Goal: Book appointment/travel/reservation

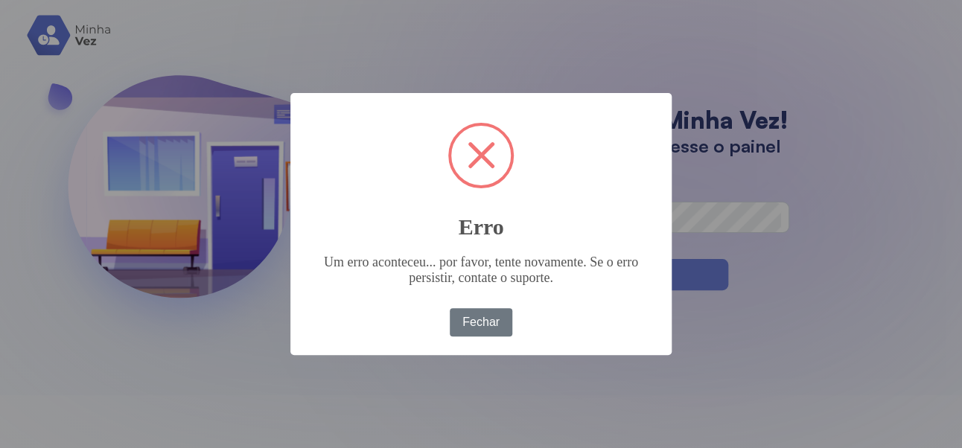
click at [934, 35] on div "× Erro Um erro aconteceu... por favor, tente novamente. Se o erro persistir, co…" at bounding box center [481, 224] width 962 height 448
click at [495, 374] on div "× Erro Um erro aconteceu... por favor, tente novamente. Se o erro persistir, co…" at bounding box center [481, 224] width 962 height 448
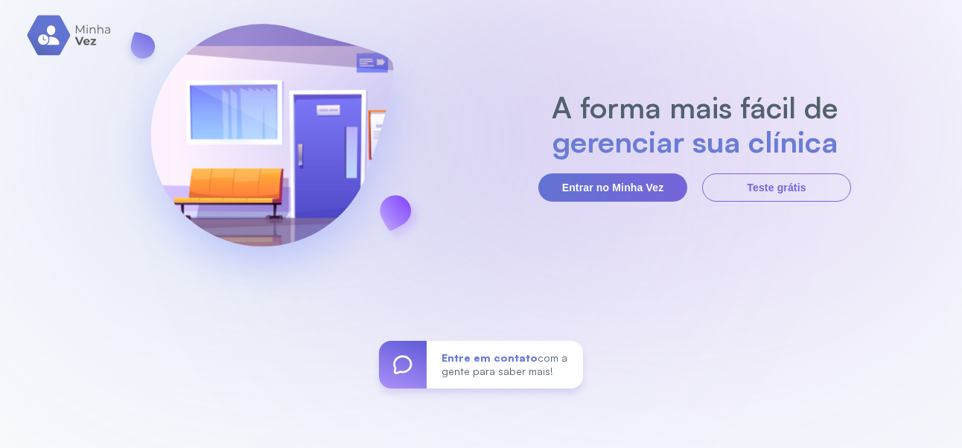
click at [615, 202] on button "Entrar no Minha Vez" at bounding box center [613, 188] width 149 height 28
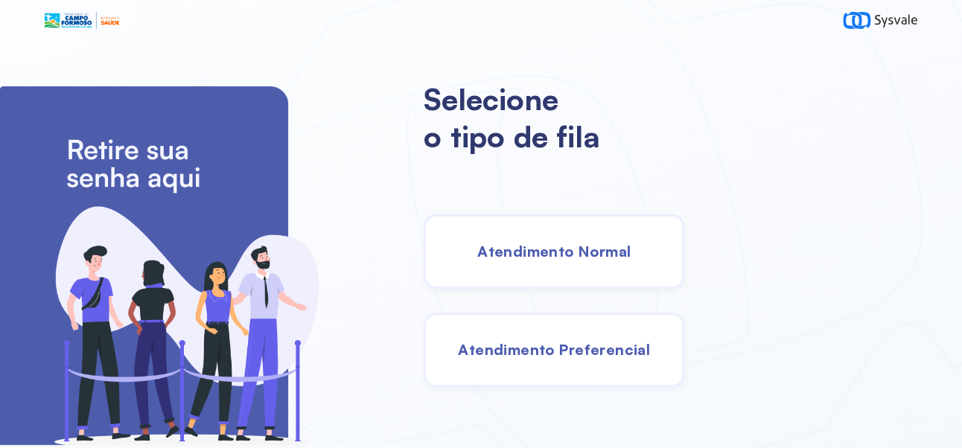
click at [613, 261] on span "Atendimento Normal" at bounding box center [554, 251] width 153 height 19
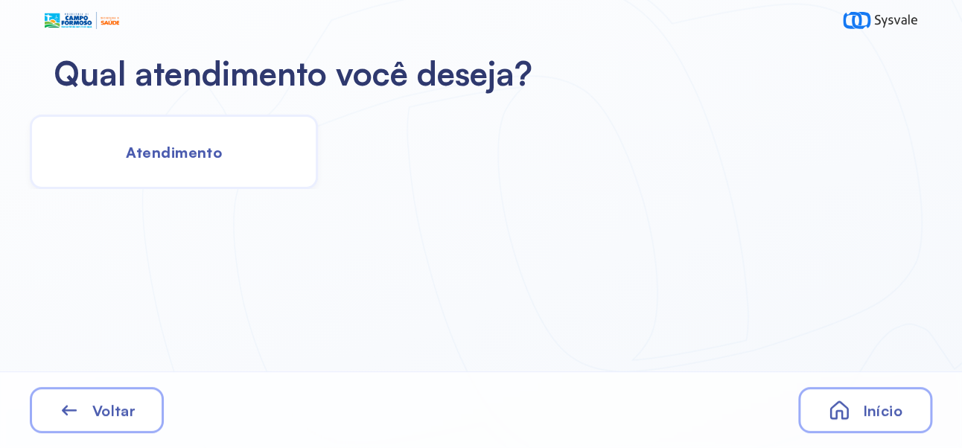
click at [209, 144] on span "Atendimento" at bounding box center [174, 152] width 96 height 19
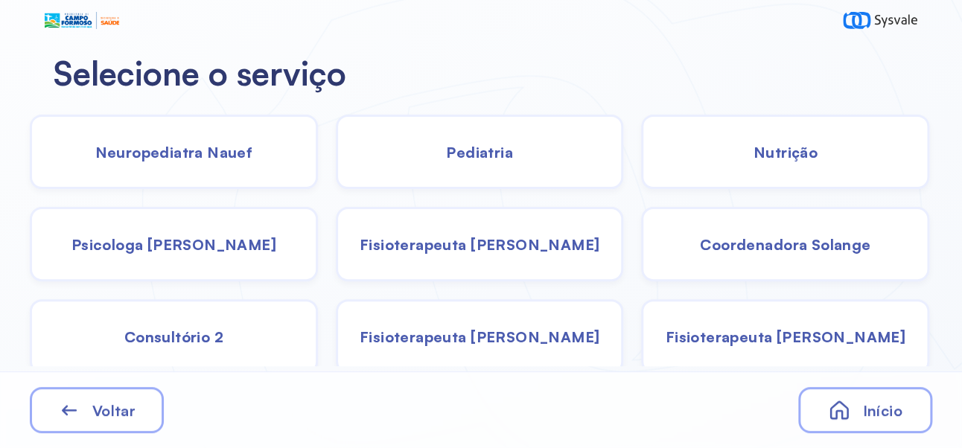
click at [496, 157] on span "Pediatria" at bounding box center [479, 152] width 67 height 19
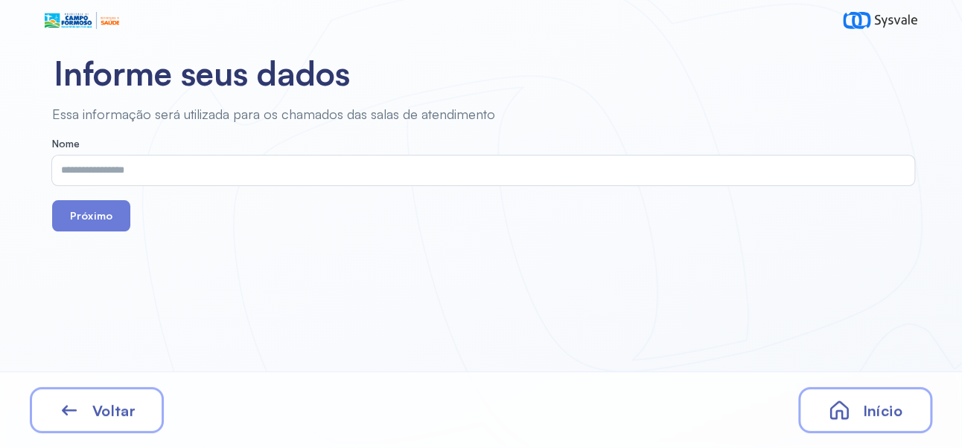
click at [400, 166] on input "text" at bounding box center [480, 171] width 857 height 30
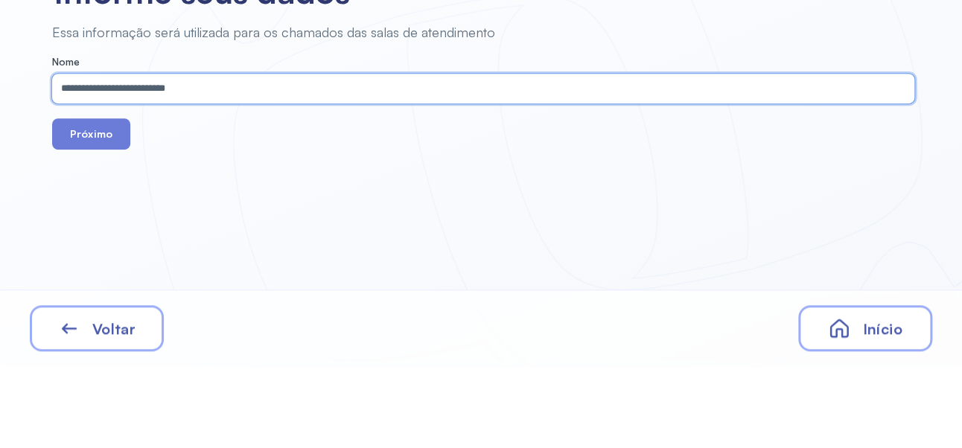
type input "**********"
click at [82, 211] on button "Próximo" at bounding box center [91, 215] width 78 height 31
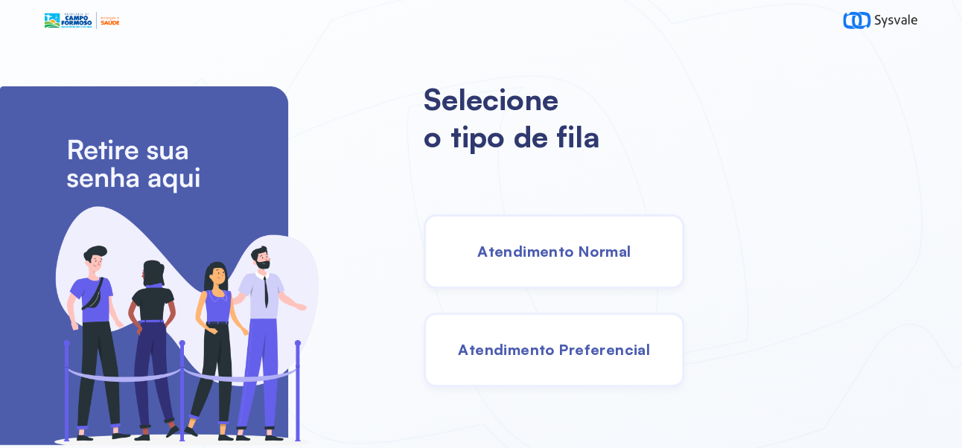
click at [602, 258] on span "Atendimento Normal" at bounding box center [554, 251] width 153 height 19
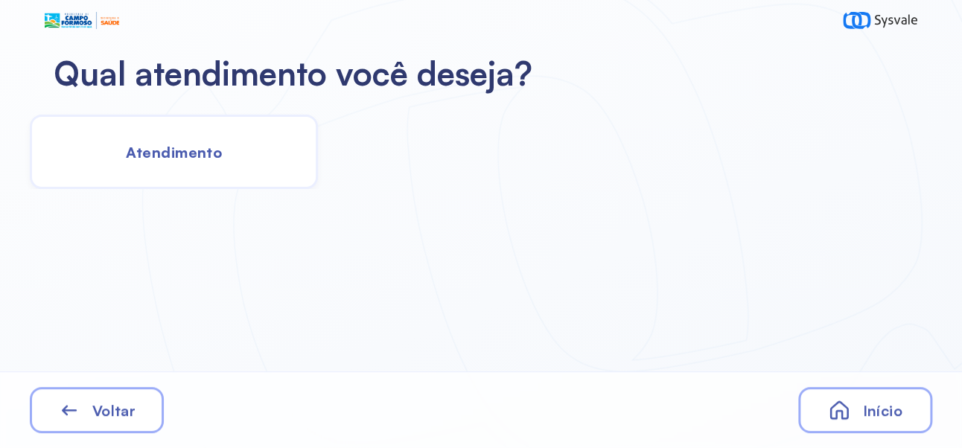
click at [198, 166] on div "Atendimento" at bounding box center [174, 152] width 288 height 74
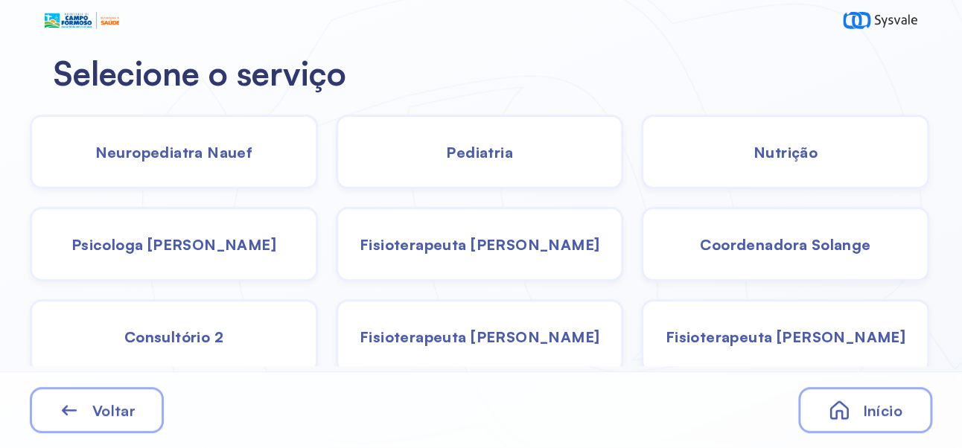
click at [502, 148] on span "Pediatria" at bounding box center [479, 152] width 67 height 19
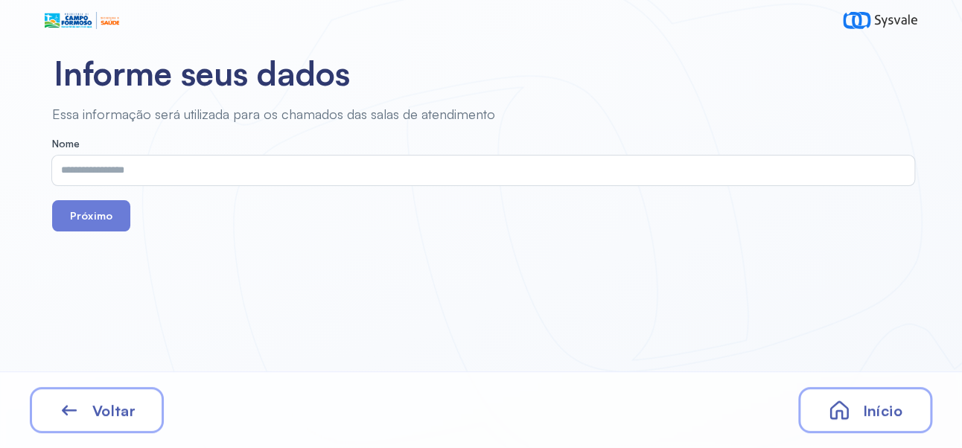
click at [269, 171] on input "text" at bounding box center [480, 171] width 857 height 30
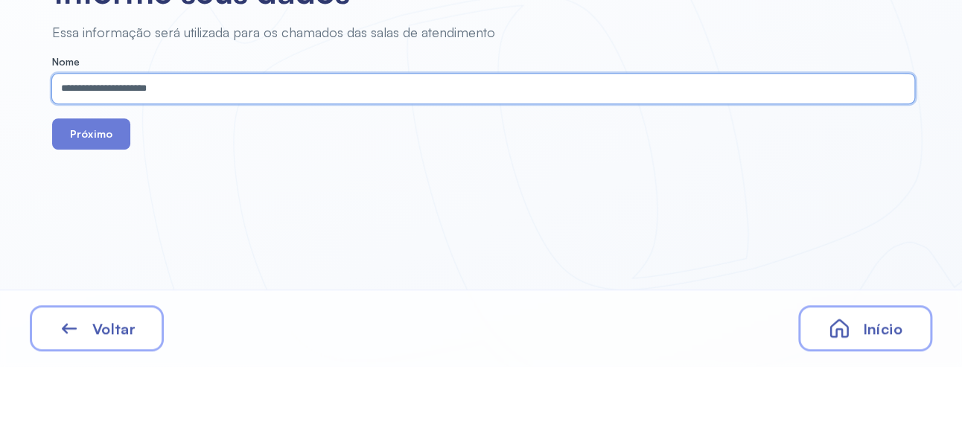
type input "**********"
click at [98, 218] on button "Próximo" at bounding box center [91, 215] width 78 height 31
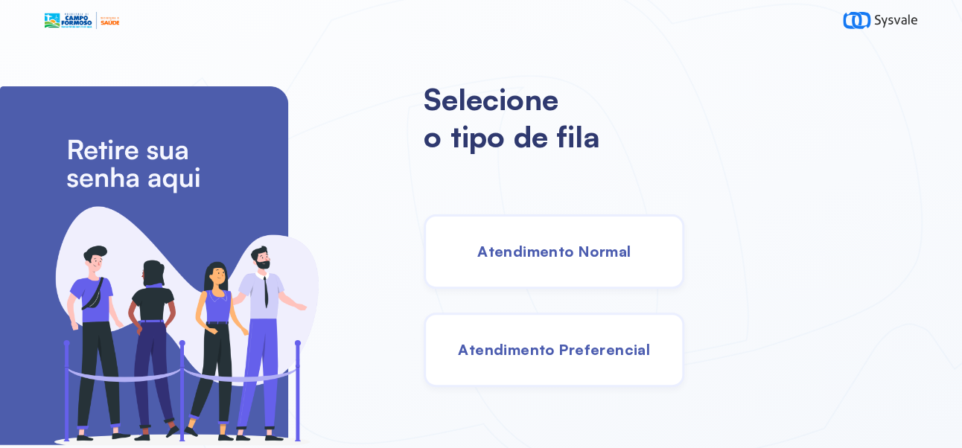
click at [618, 261] on span "Atendimento Normal" at bounding box center [554, 251] width 153 height 19
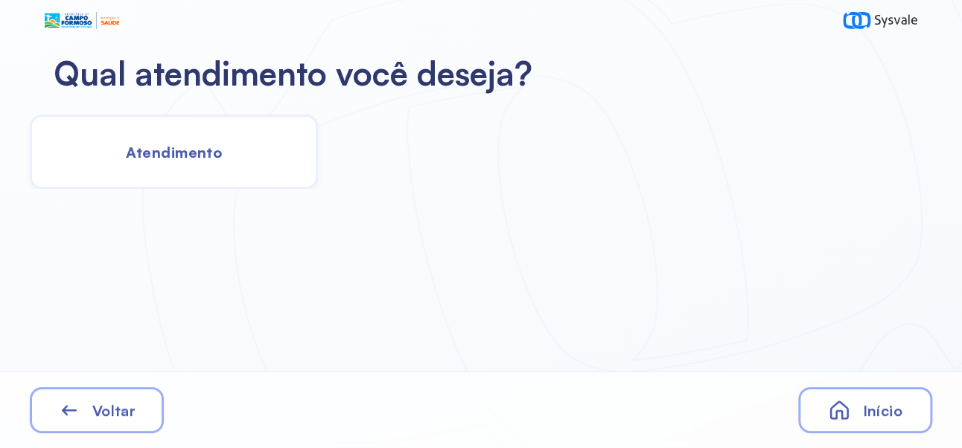
click at [189, 149] on span "Atendimento" at bounding box center [174, 152] width 96 height 19
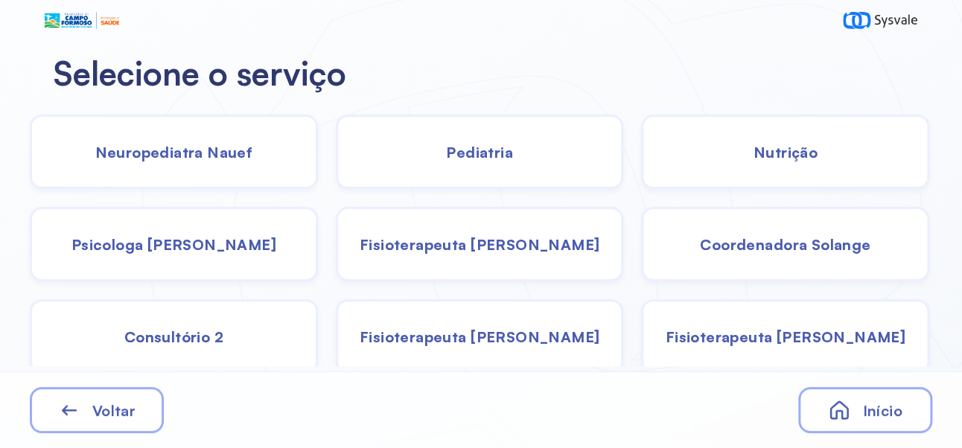
click at [223, 250] on span "Psicologa [PERSON_NAME]" at bounding box center [174, 244] width 205 height 19
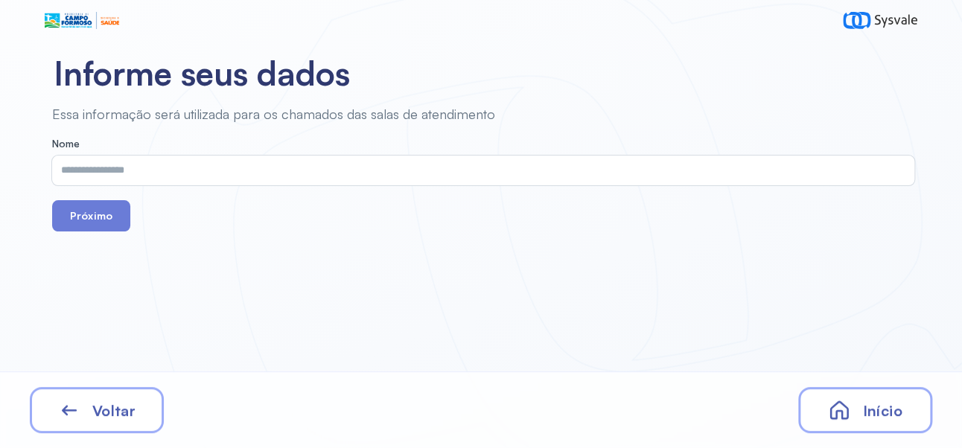
click at [405, 171] on input "text" at bounding box center [480, 171] width 857 height 30
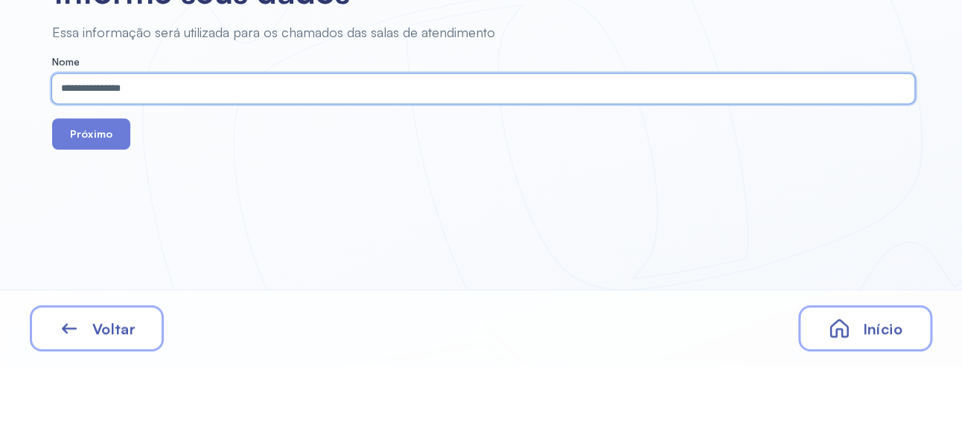
type input "**********"
click at [92, 218] on button "Próximo" at bounding box center [91, 215] width 78 height 31
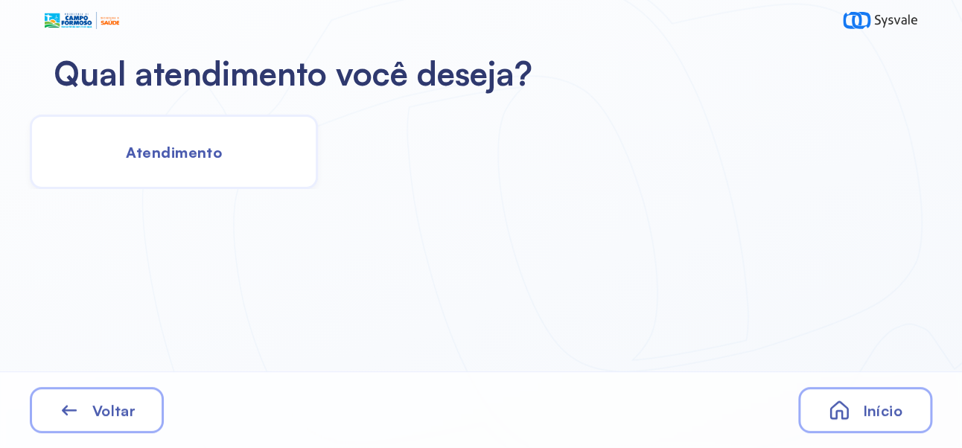
click at [195, 149] on span "Atendimento" at bounding box center [174, 152] width 96 height 19
click at [185, 161] on div "Atendimento" at bounding box center [174, 152] width 288 height 74
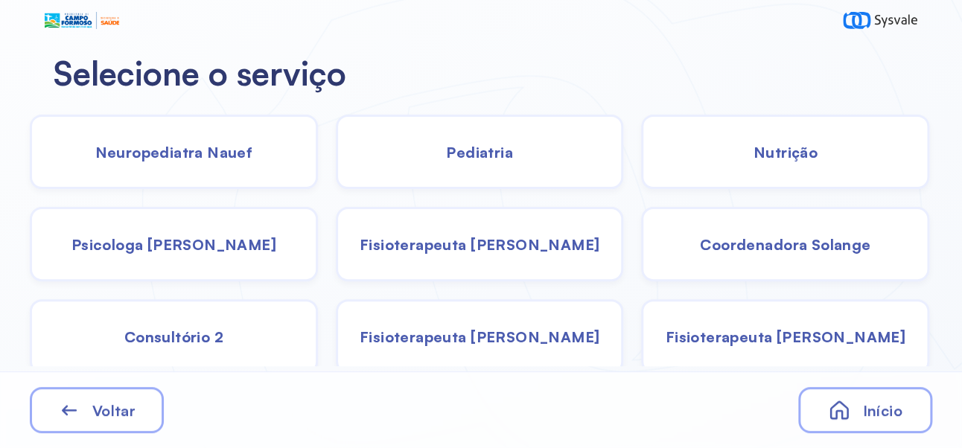
click at [809, 242] on span "Coordenadora Solange" at bounding box center [785, 244] width 171 height 19
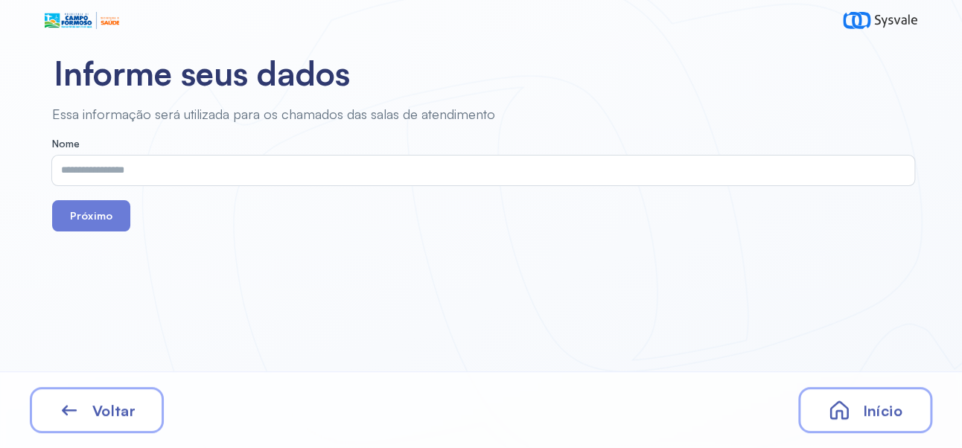
click at [340, 175] on input "text" at bounding box center [480, 171] width 857 height 30
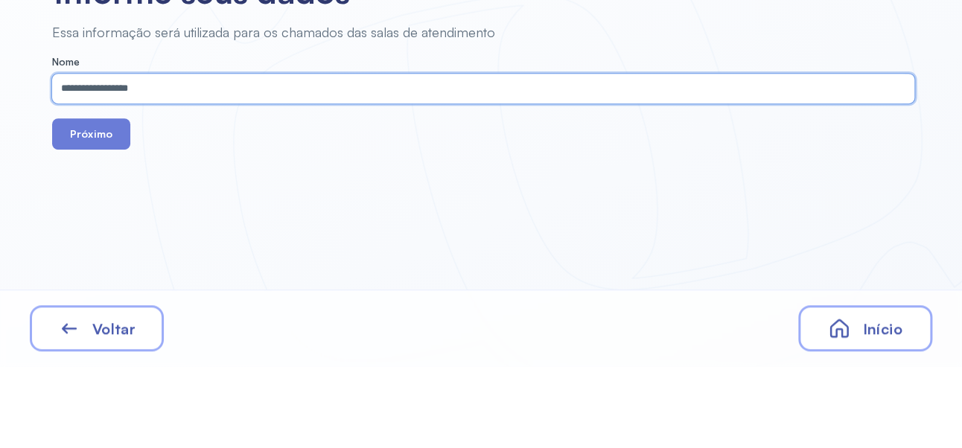
type input "**********"
click at [107, 223] on button "Próximo" at bounding box center [91, 215] width 78 height 31
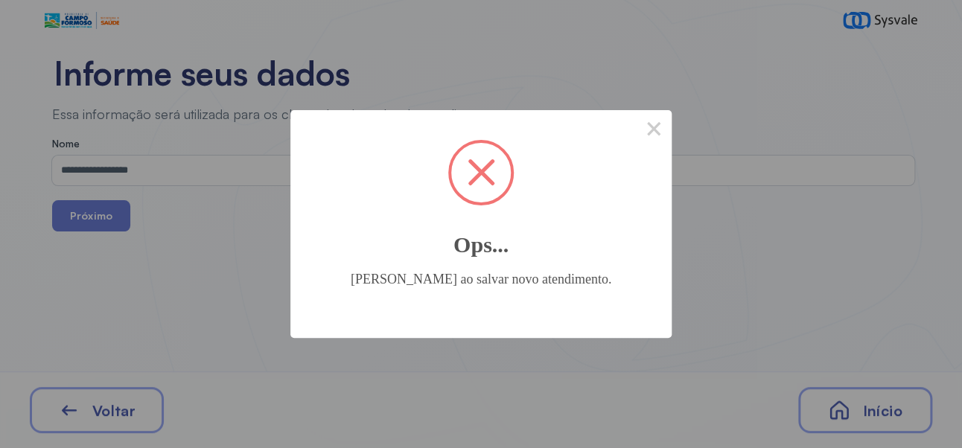
click at [496, 170] on span at bounding box center [481, 173] width 60 height 60
click at [481, 172] on span at bounding box center [482, 173] width 28 height 28
click at [664, 133] on button "×" at bounding box center [654, 128] width 36 height 36
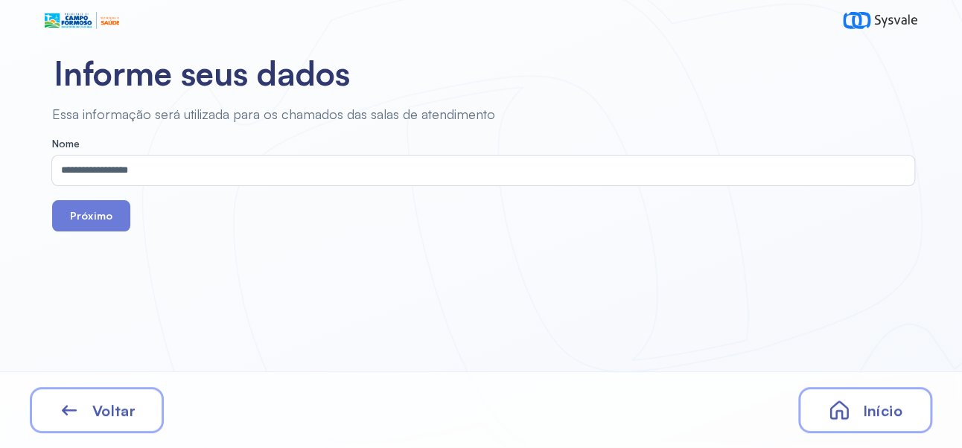
click at [104, 217] on button "Próximo" at bounding box center [91, 215] width 78 height 31
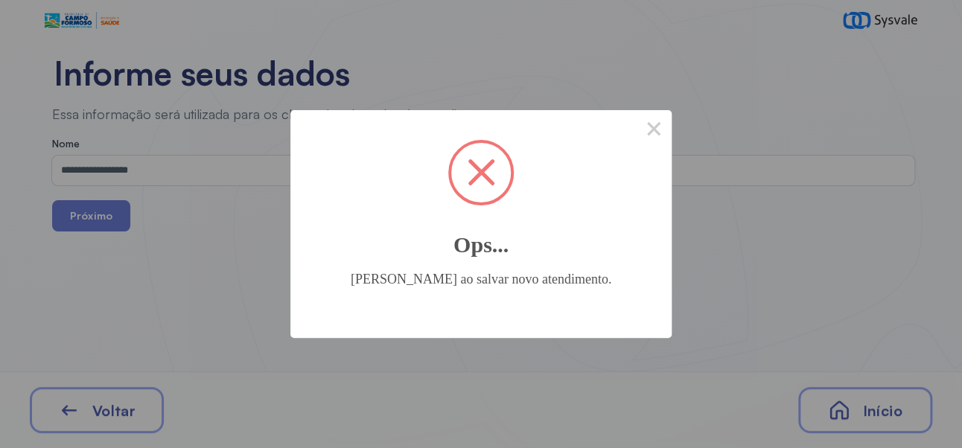
click at [670, 116] on button "×" at bounding box center [654, 128] width 36 height 36
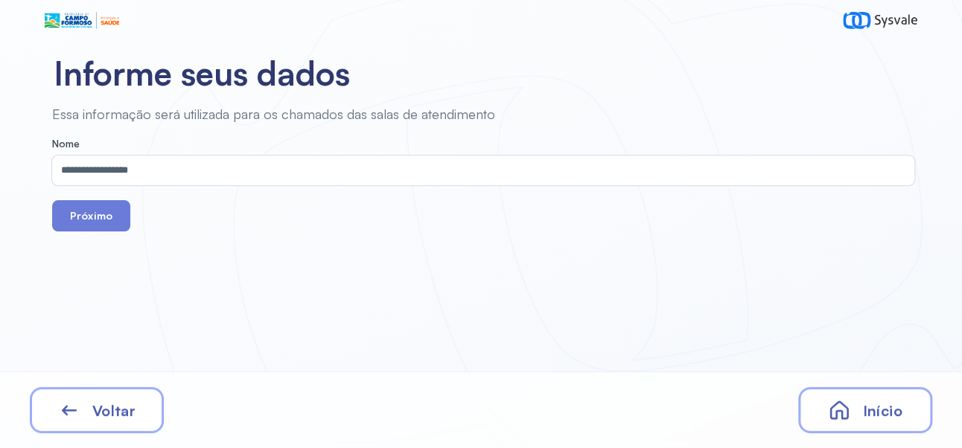
click at [678, 128] on div "**********" at bounding box center [480, 169] width 960 height 126
click at [880, 406] on span "Início" at bounding box center [882, 411] width 39 height 19
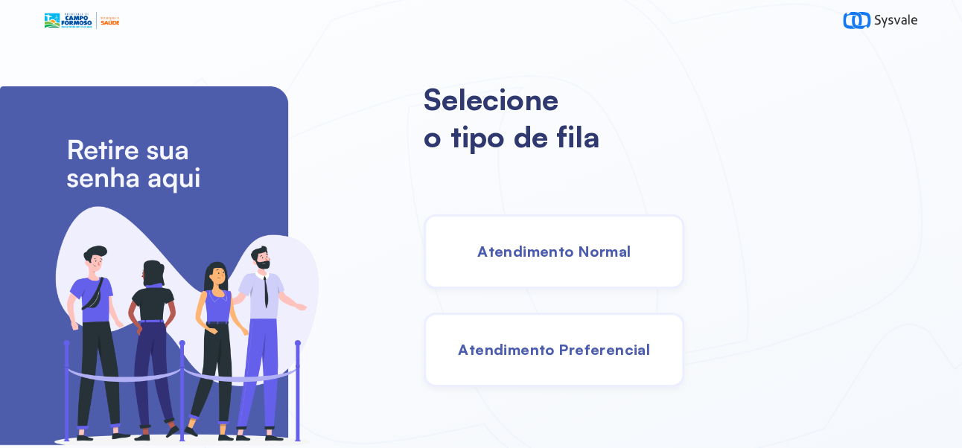
click at [631, 261] on span "Atendimento Normal" at bounding box center [554, 251] width 153 height 19
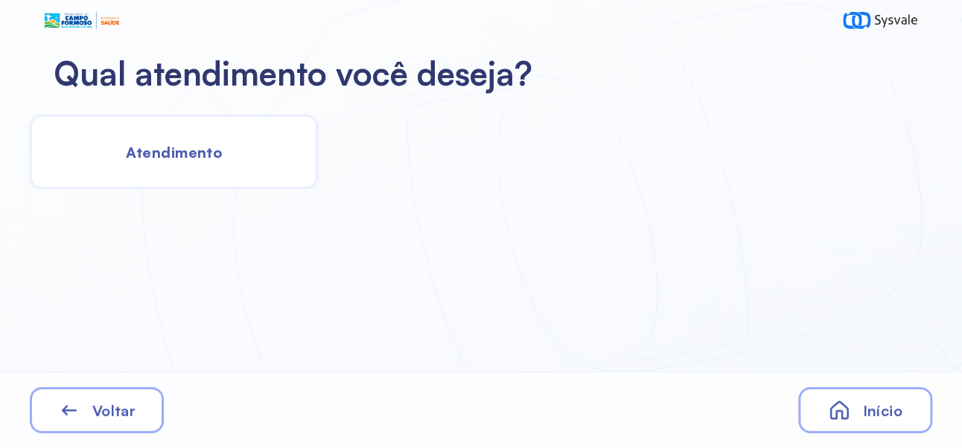
click at [203, 160] on span "Atendimento" at bounding box center [174, 152] width 96 height 19
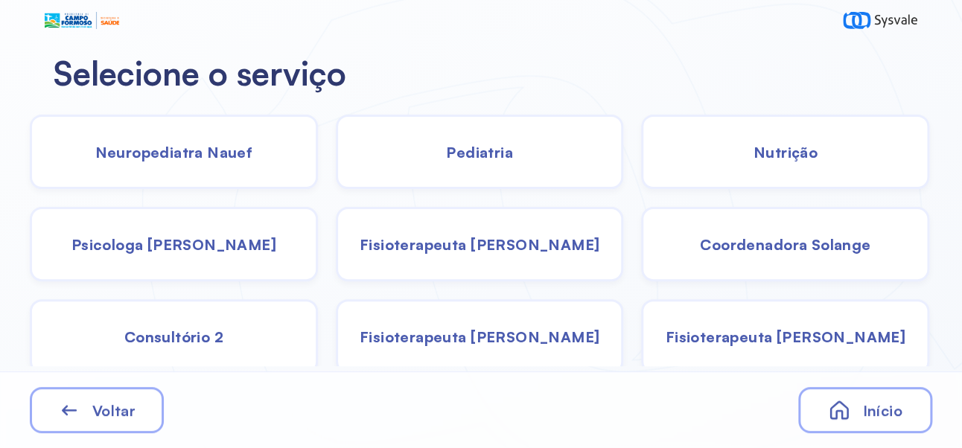
click at [813, 246] on span "Coordenadora Solange" at bounding box center [785, 244] width 171 height 19
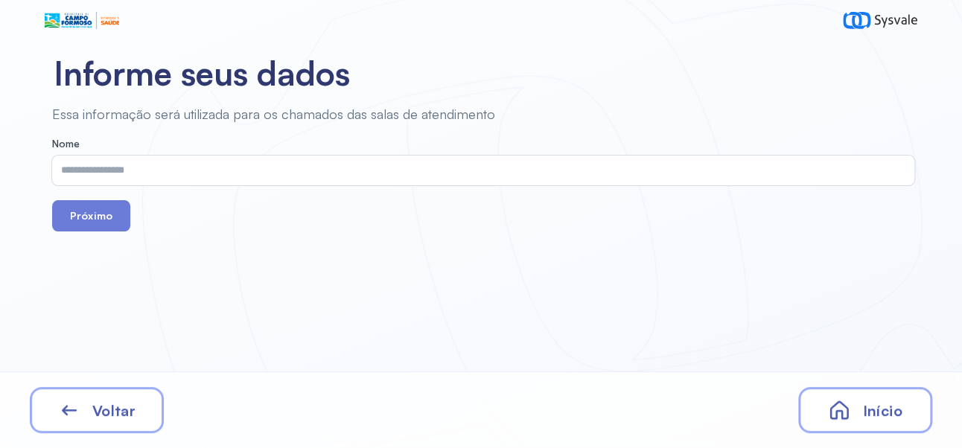
click at [371, 173] on input "text" at bounding box center [480, 171] width 857 height 30
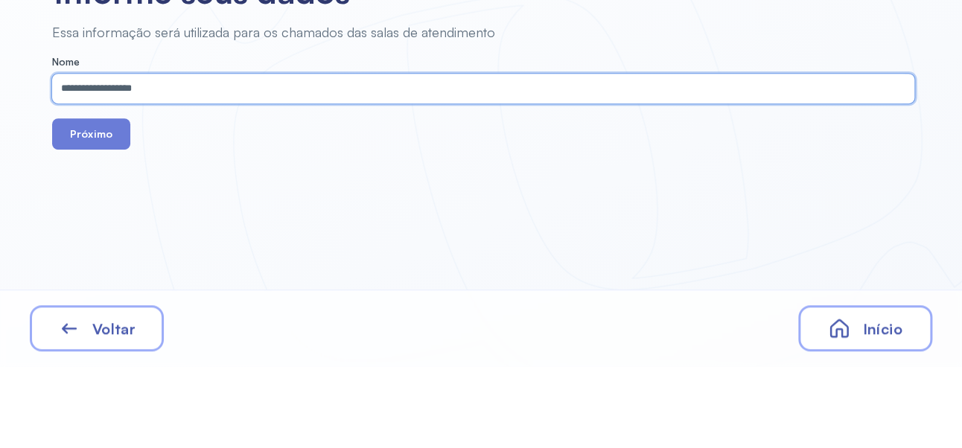
type input "**********"
click at [117, 218] on button "Próximo" at bounding box center [91, 215] width 78 height 31
